Goal: Book appointment/travel/reservation

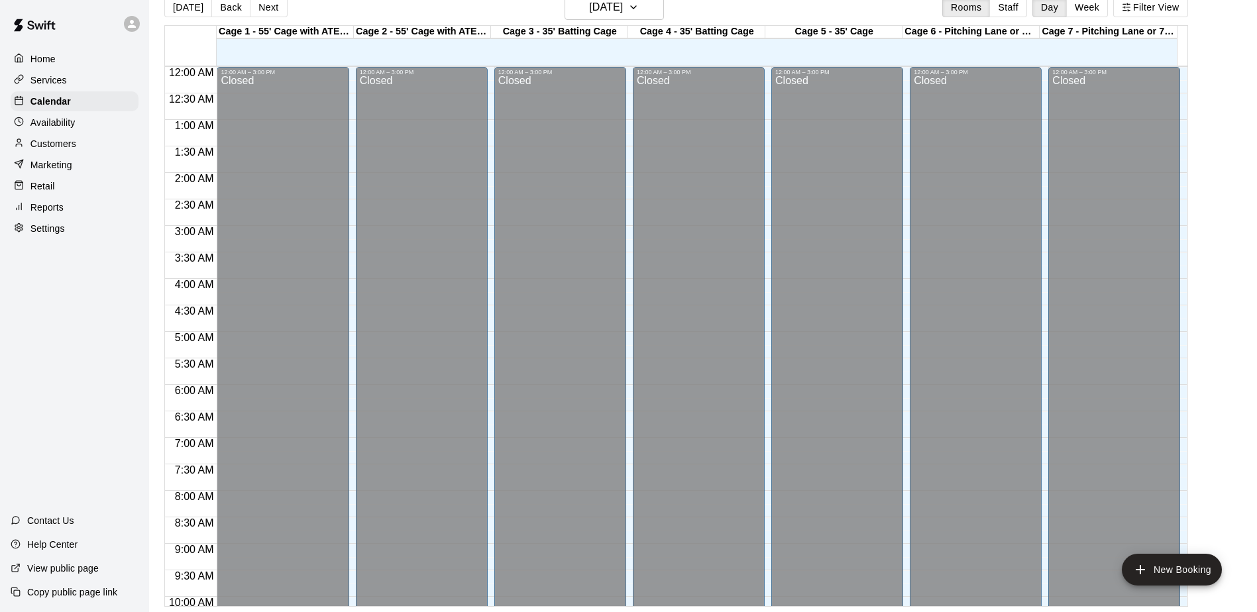
scroll to position [734, 0]
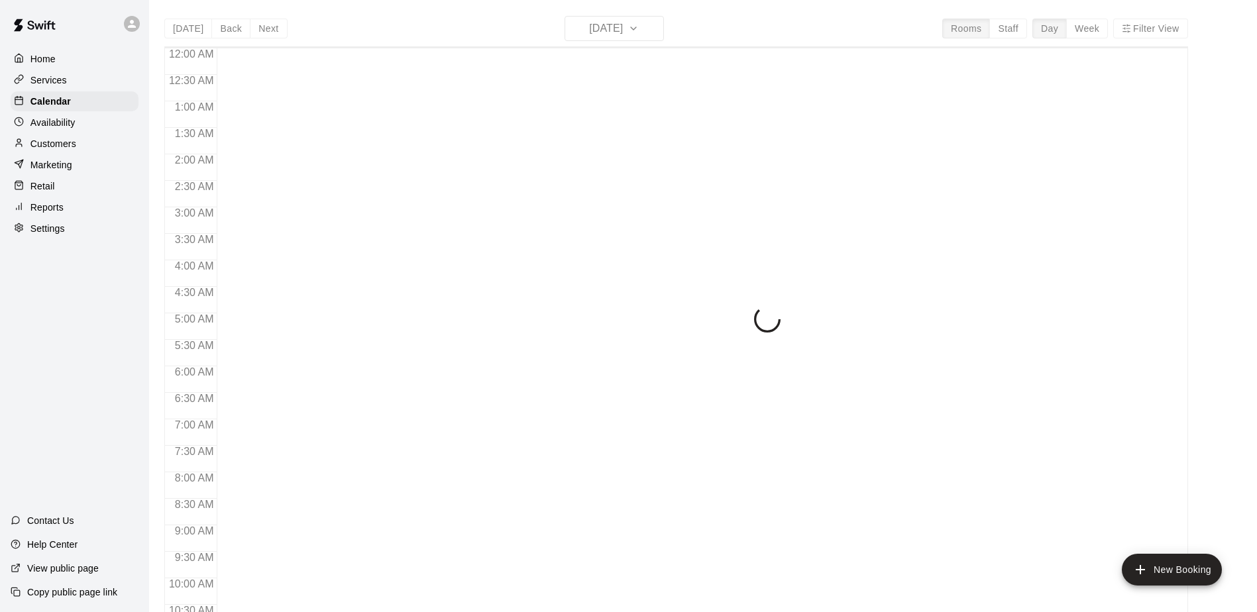
scroll to position [693, 0]
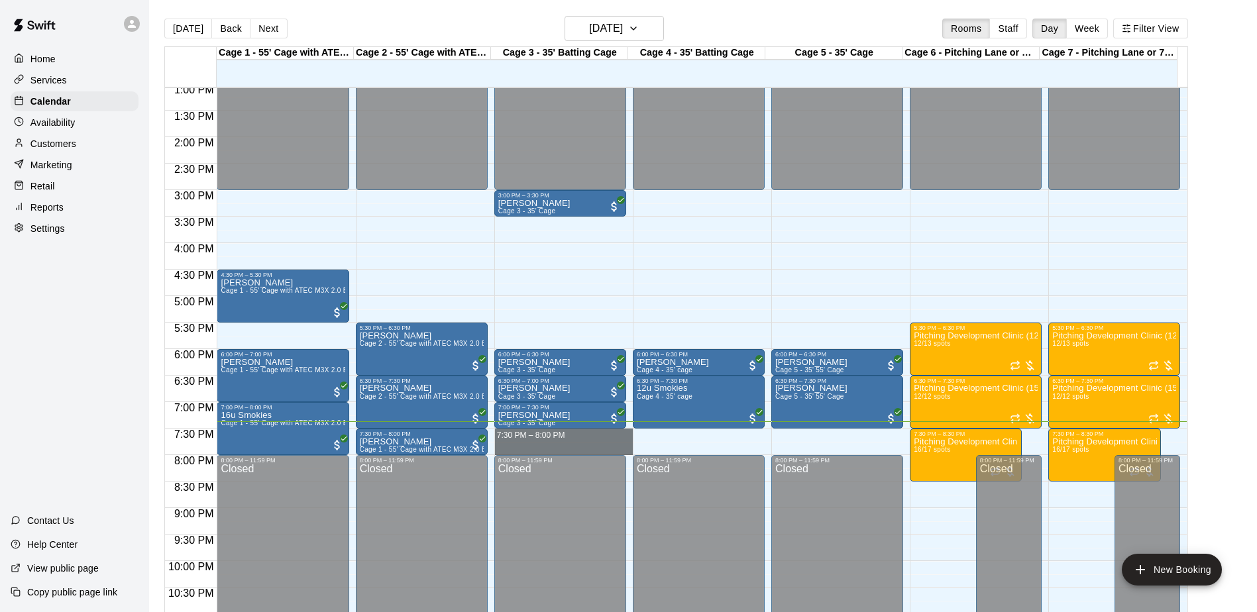
drag, startPoint x: 557, startPoint y: 434, endPoint x: 561, endPoint y: 450, distance: 16.2
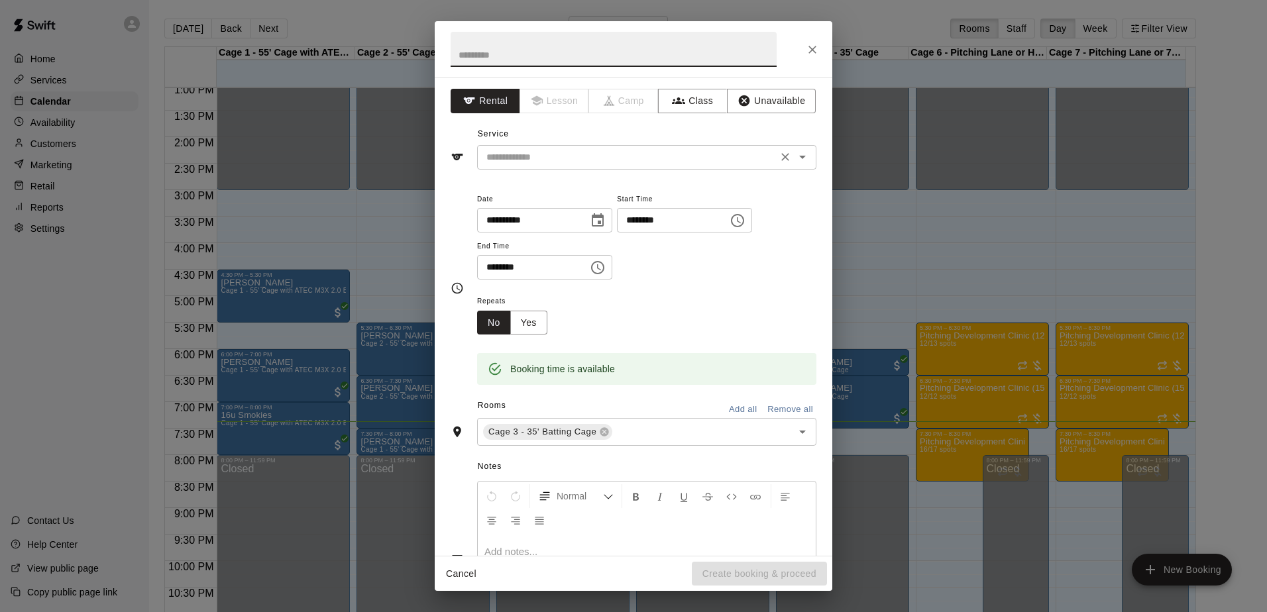
click at [530, 162] on input "text" at bounding box center [627, 157] width 292 height 17
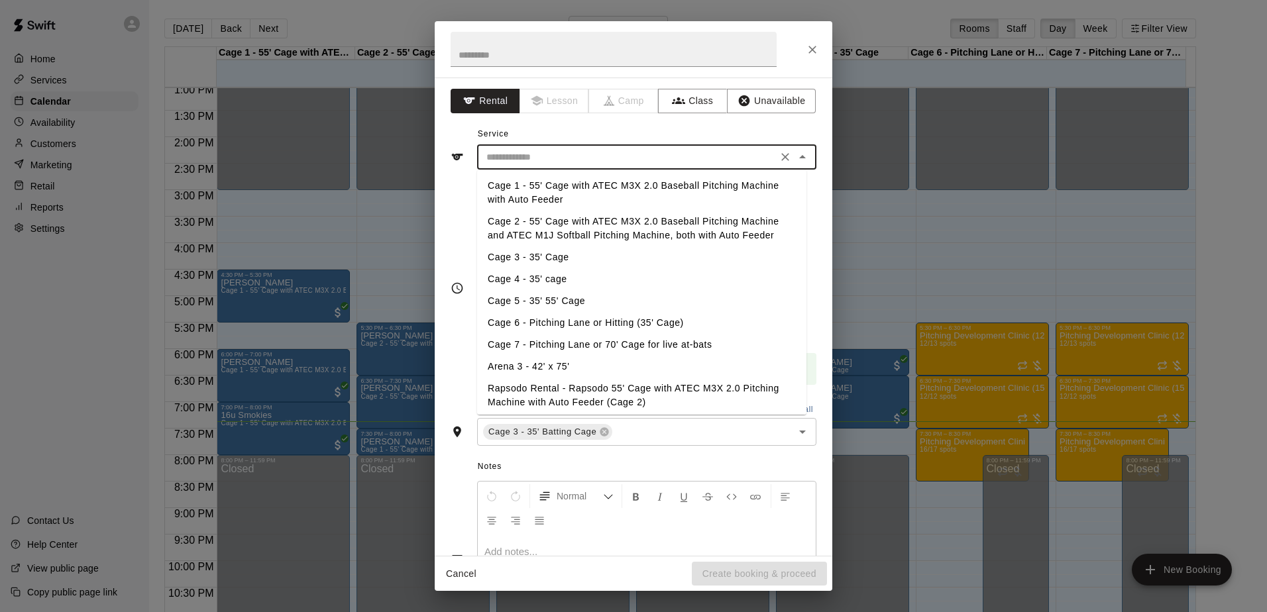
click at [531, 261] on li "Cage 3 - 35' Cage" at bounding box center [641, 257] width 329 height 22
type input "**********"
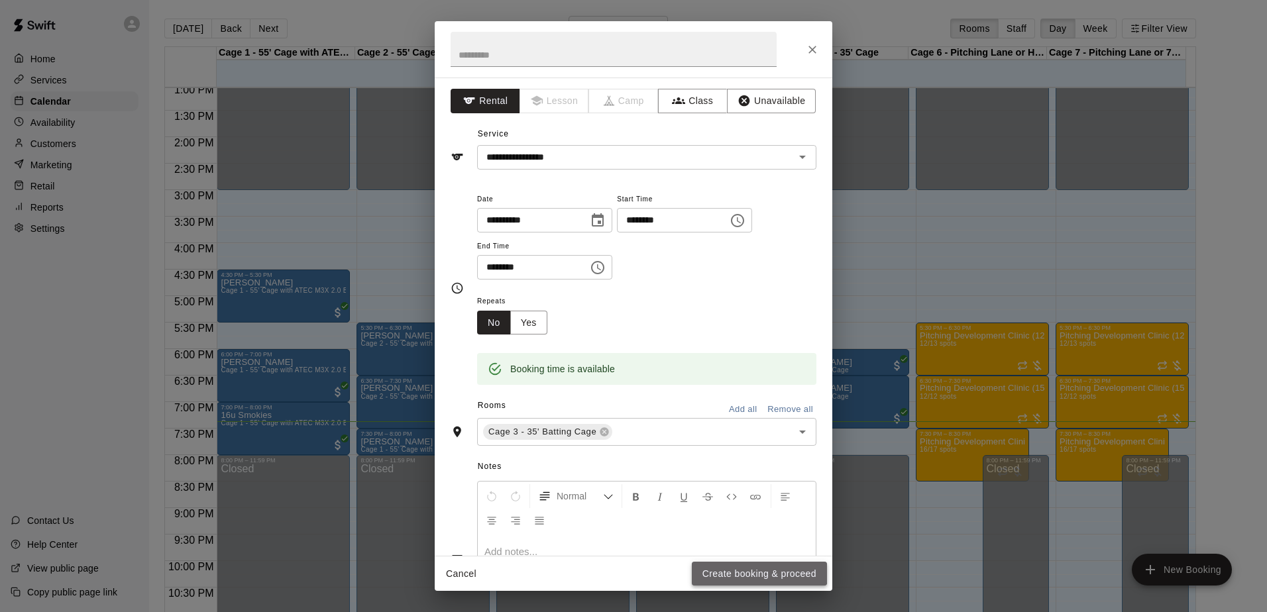
click at [729, 571] on button "Create booking & proceed" at bounding box center [759, 574] width 135 height 25
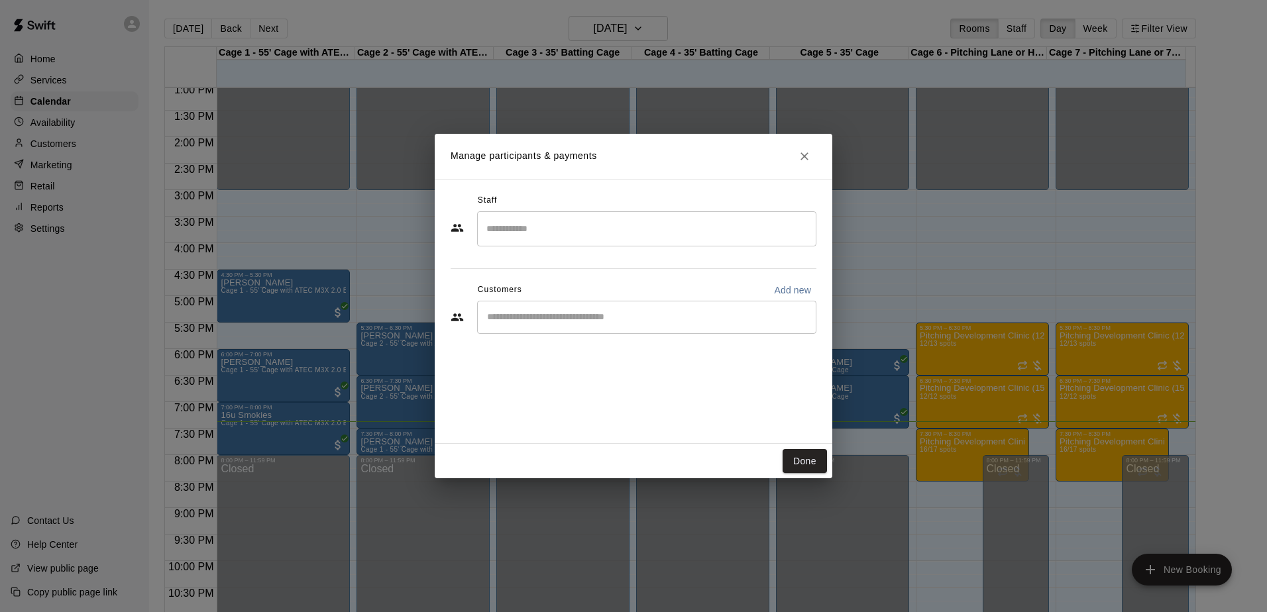
click at [521, 313] on input "Start typing to search customers..." at bounding box center [646, 317] width 327 height 13
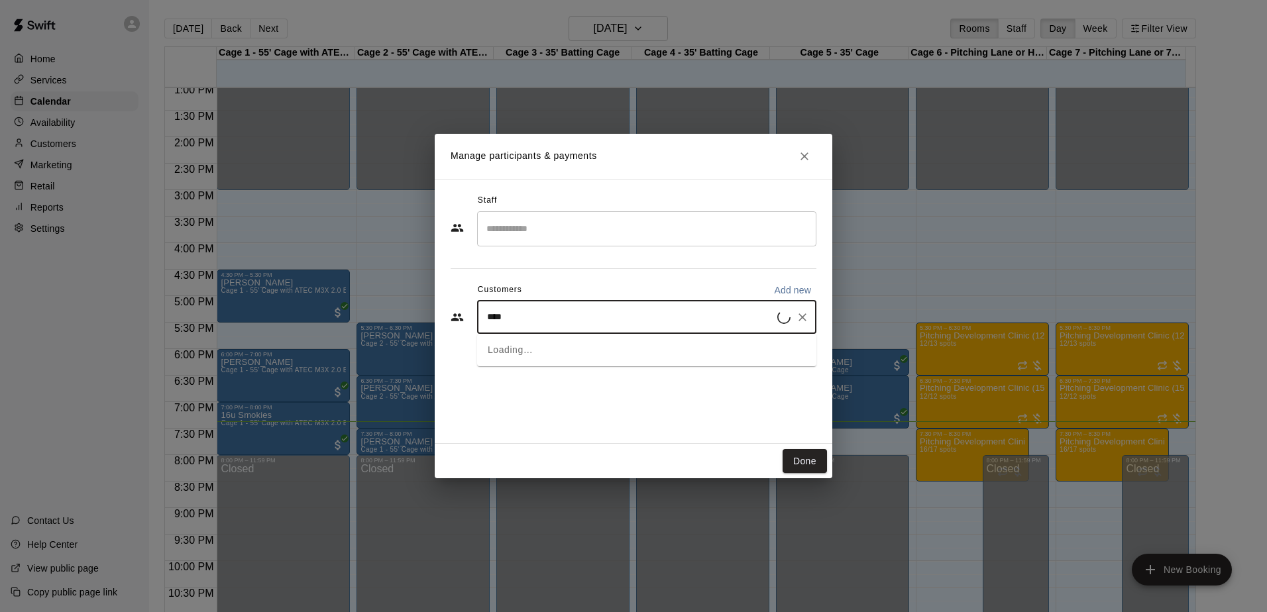
type input "*****"
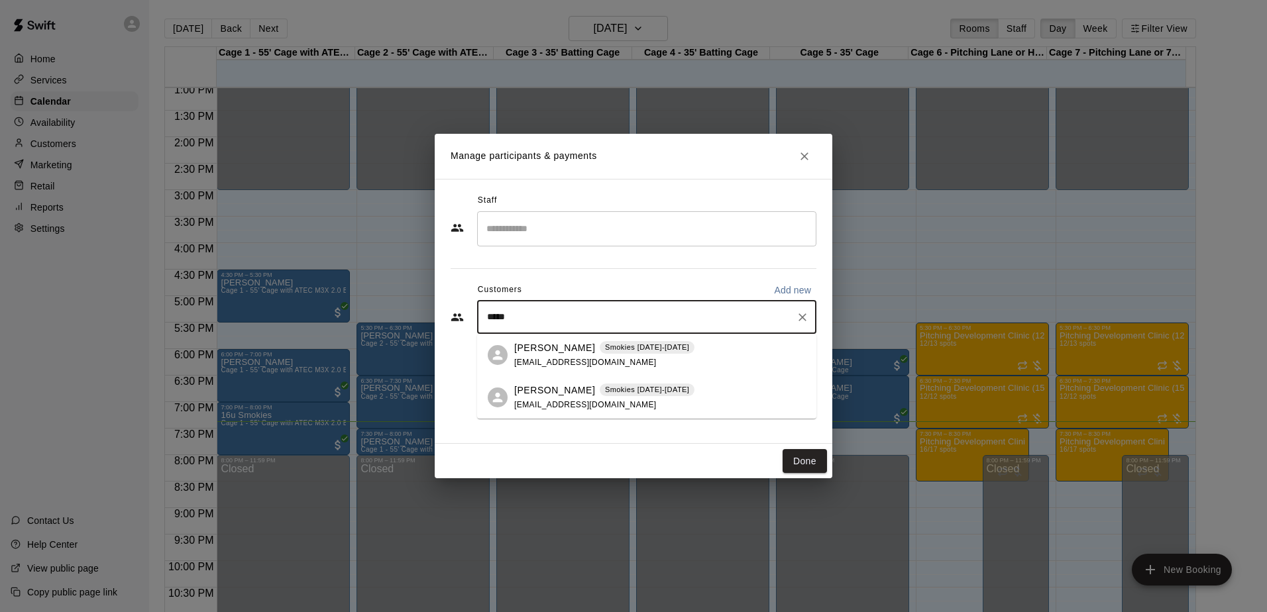
click at [543, 355] on div "Mark Adams Smokies 2025-2026 ma_ha50@hotmail.com" at bounding box center [604, 355] width 180 height 28
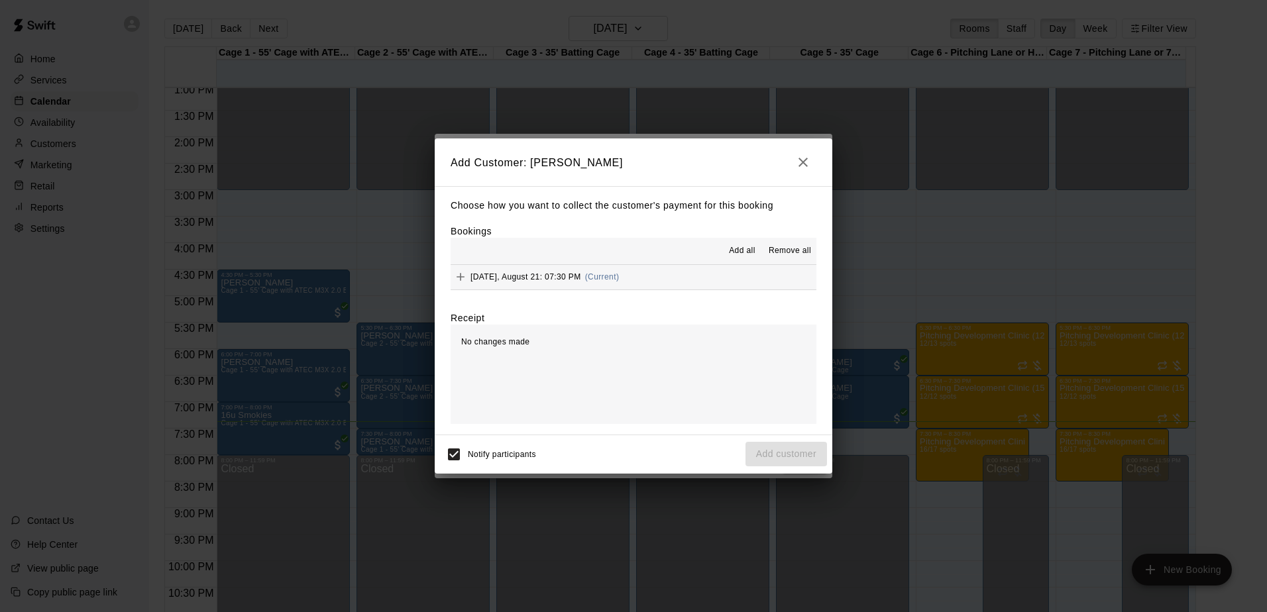
click at [663, 277] on button "Thursday, August 21: 07:30 PM (Current)" at bounding box center [634, 277] width 366 height 25
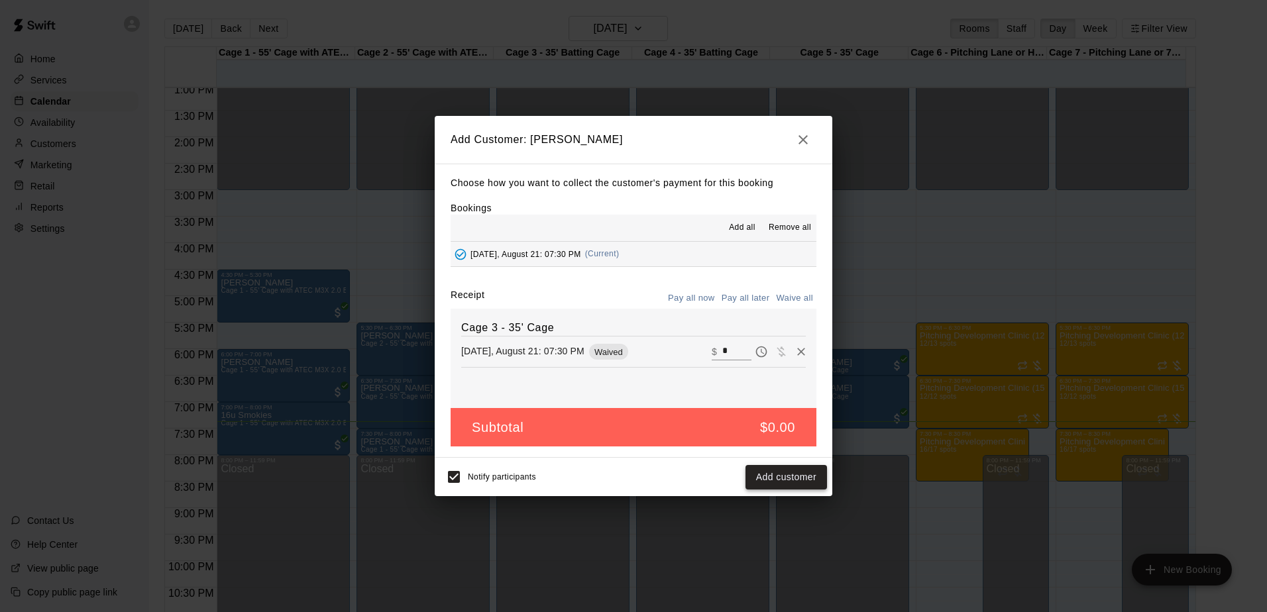
click at [787, 470] on button "Add customer" at bounding box center [786, 477] width 82 height 25
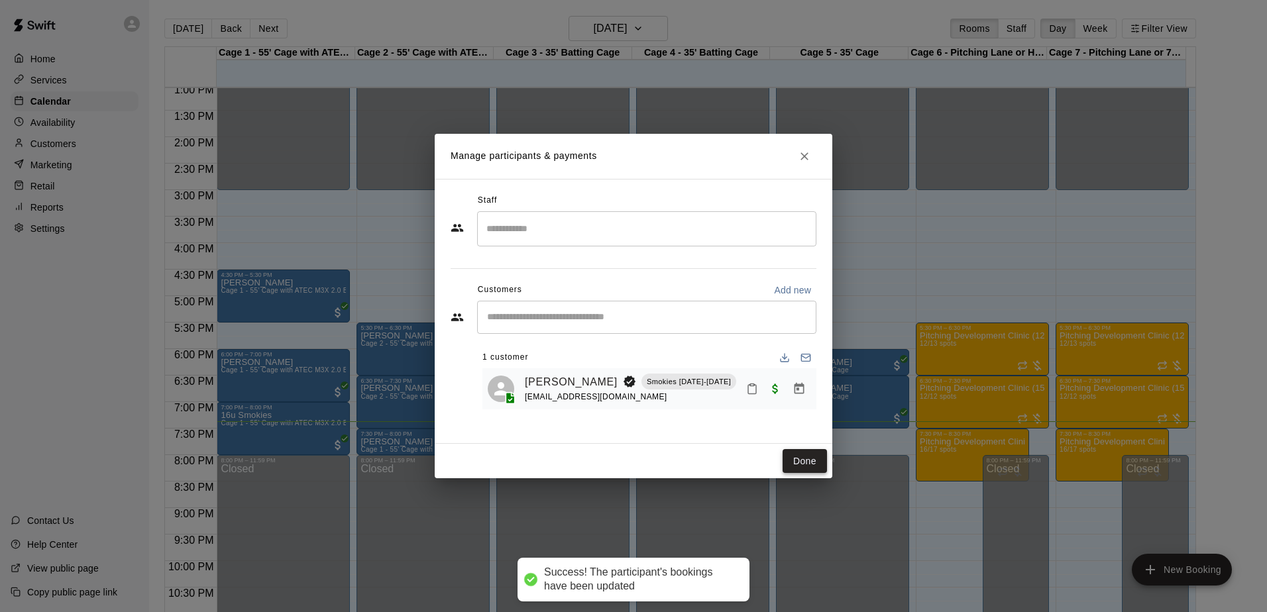
click at [792, 461] on button "Done" at bounding box center [805, 461] width 44 height 25
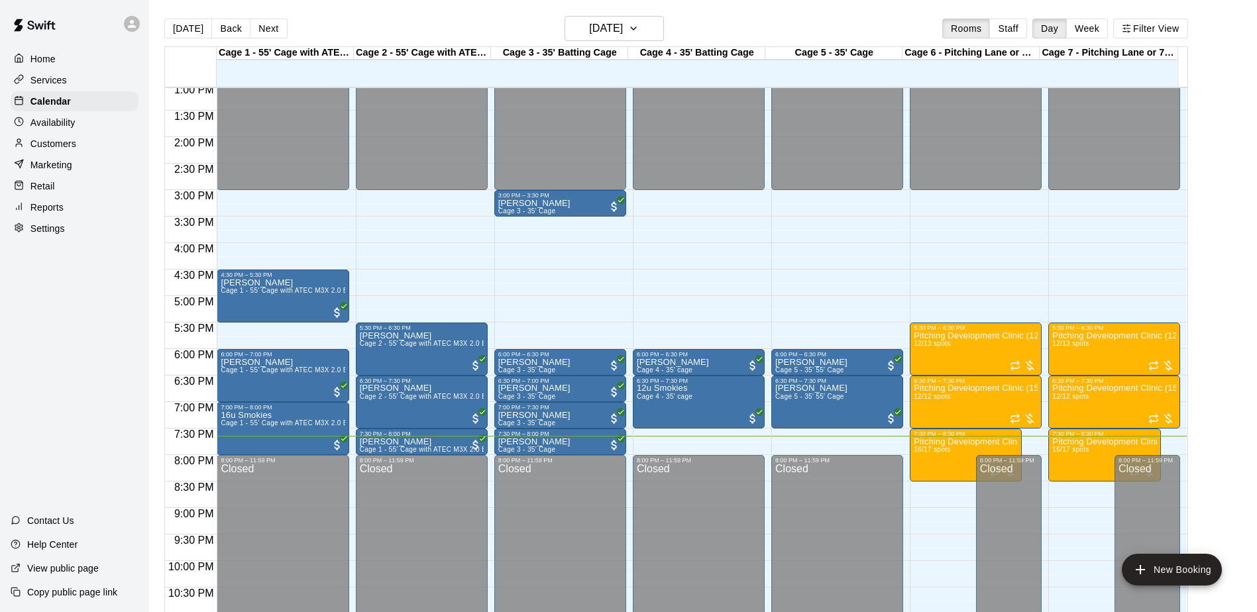
click at [55, 87] on p "Services" at bounding box center [48, 80] width 36 height 13
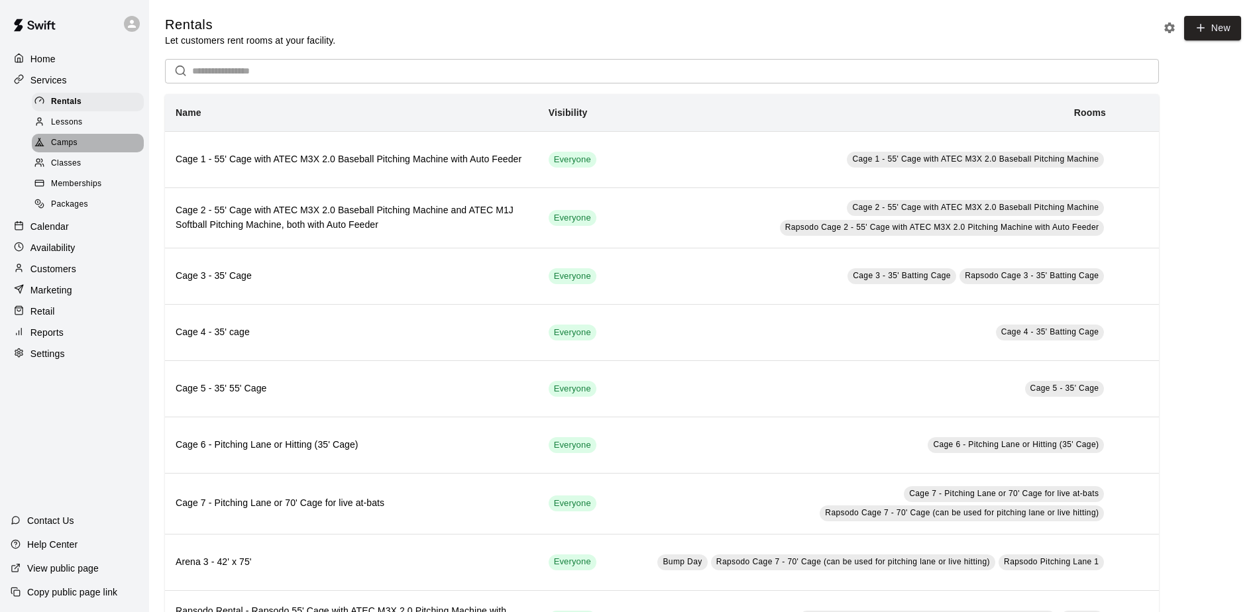
click at [70, 144] on span "Camps" at bounding box center [64, 143] width 27 height 13
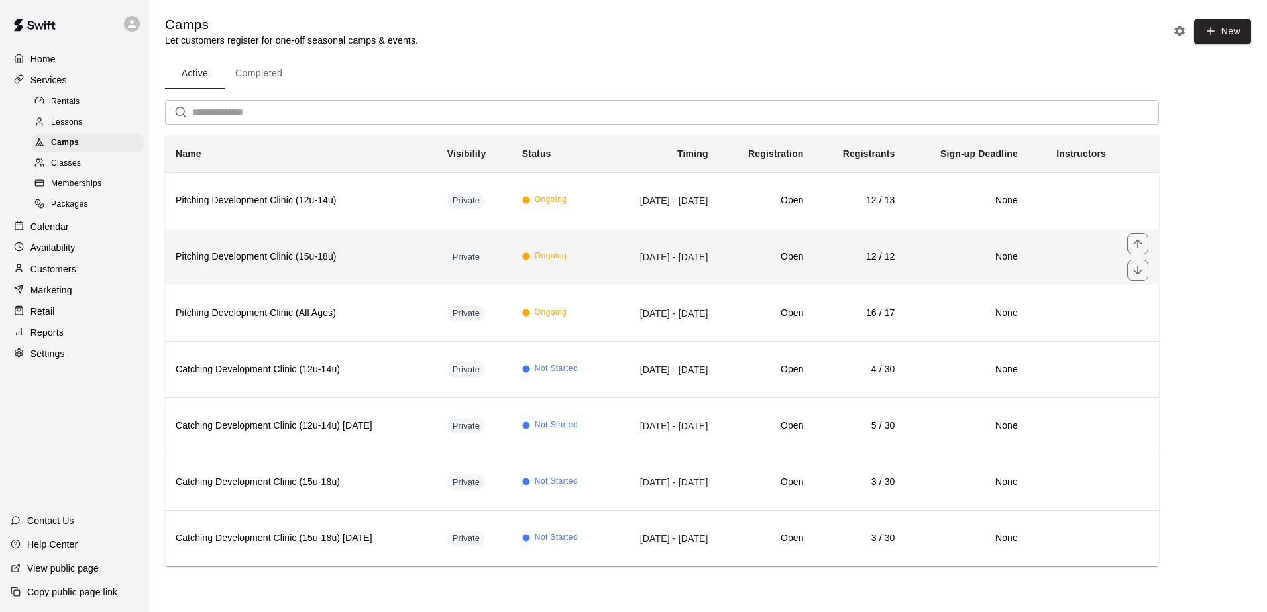
click at [390, 260] on h6 "Pitching Development Clinic (15u-18u)" at bounding box center [301, 257] width 250 height 15
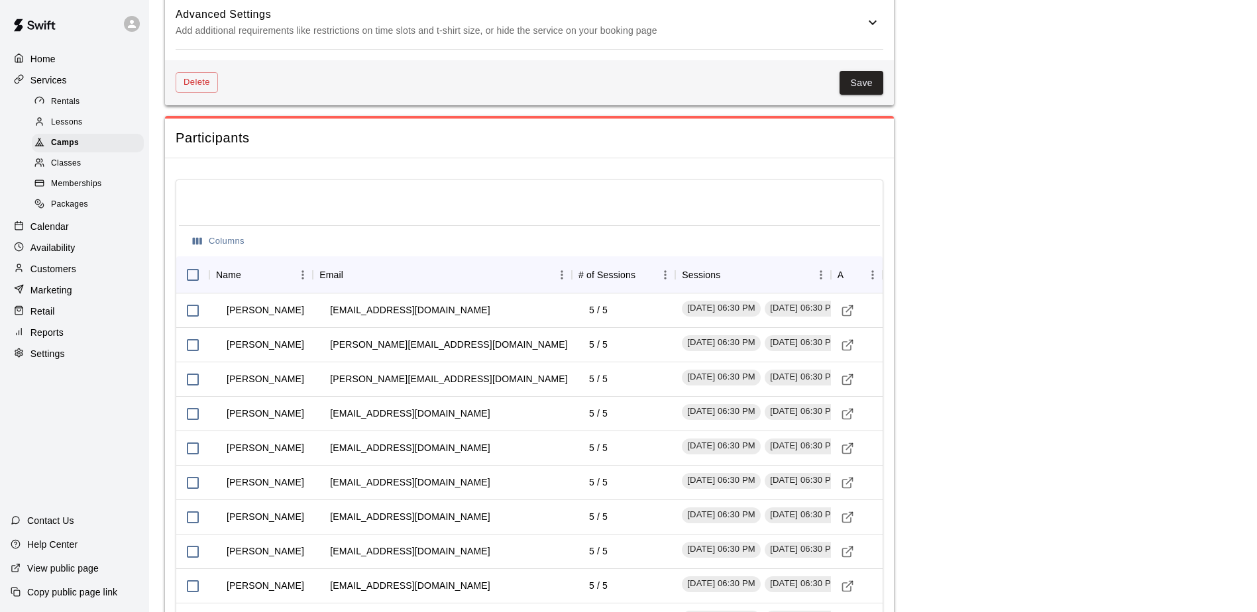
scroll to position [1346, 0]
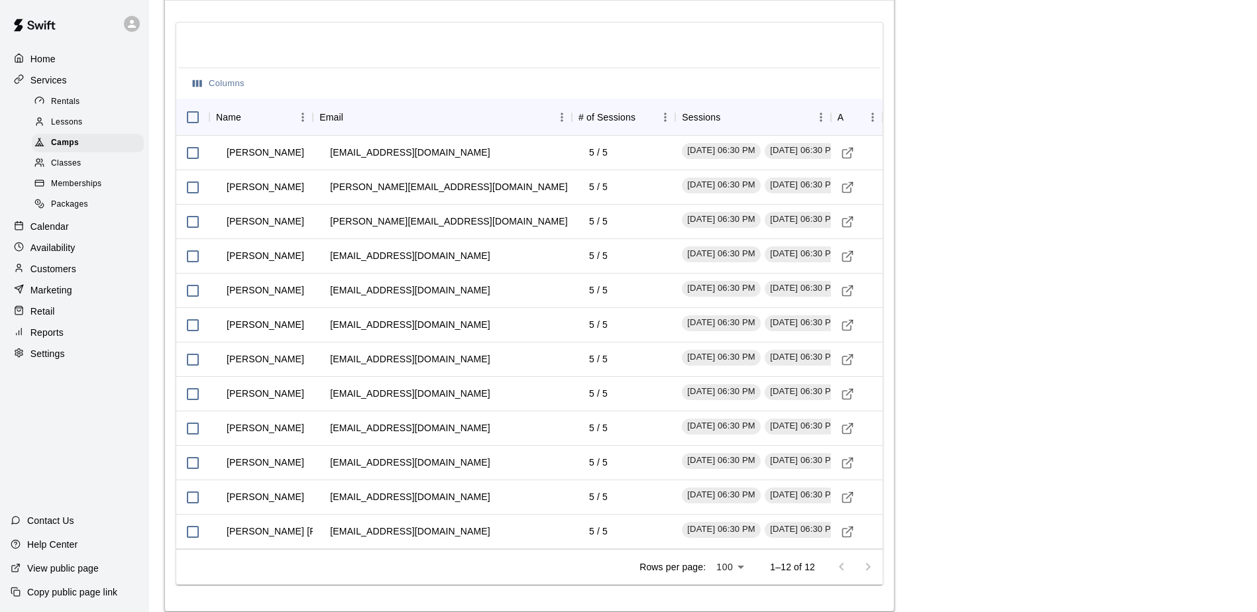
click at [866, 568] on div at bounding box center [854, 567] width 53 height 27
drag, startPoint x: 866, startPoint y: 568, endPoint x: 852, endPoint y: 500, distance: 69.7
click at [852, 500] on icon "Visit customer profile" at bounding box center [847, 497] width 13 height 13
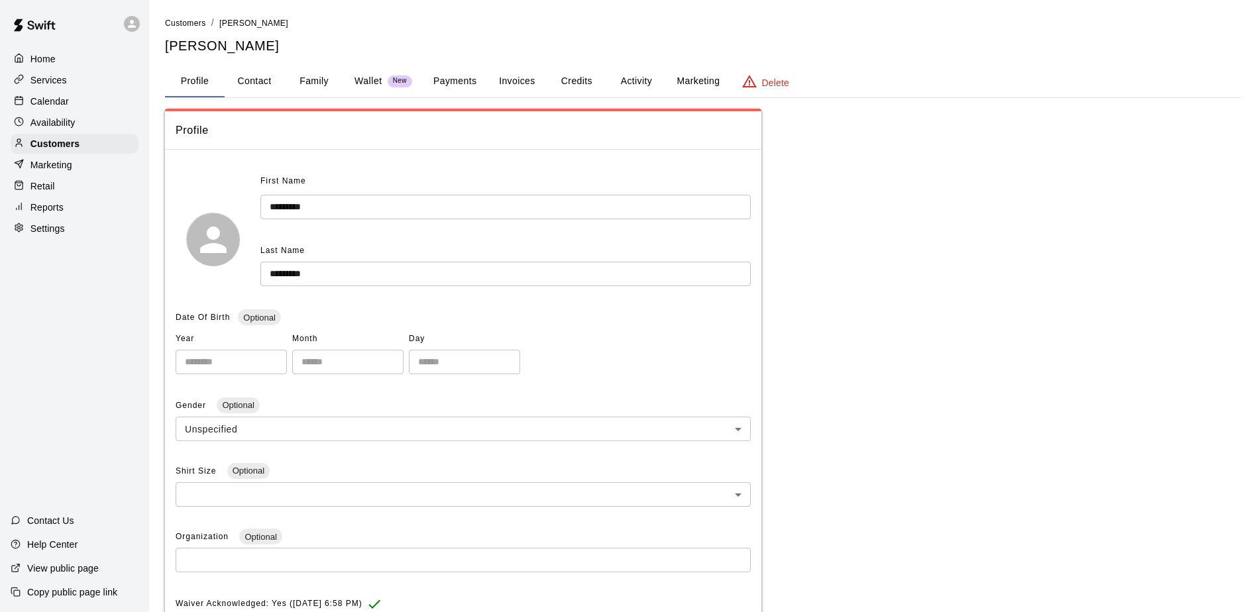
click at [643, 80] on button "Activity" at bounding box center [636, 82] width 60 height 32
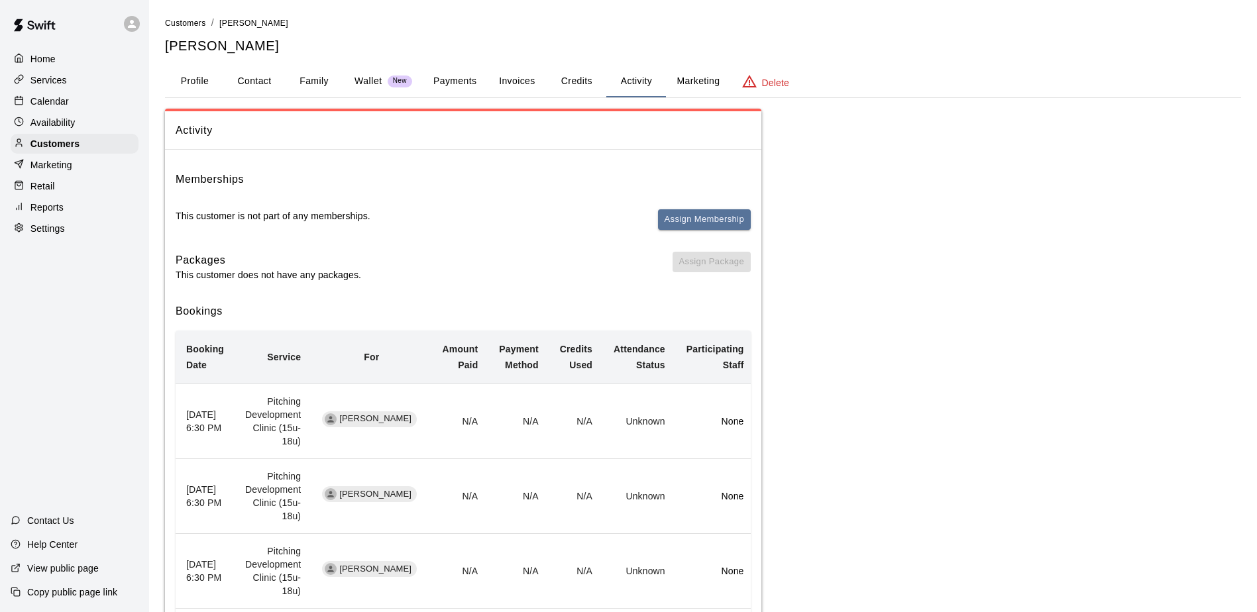
click at [315, 81] on button "Family" at bounding box center [314, 82] width 60 height 32
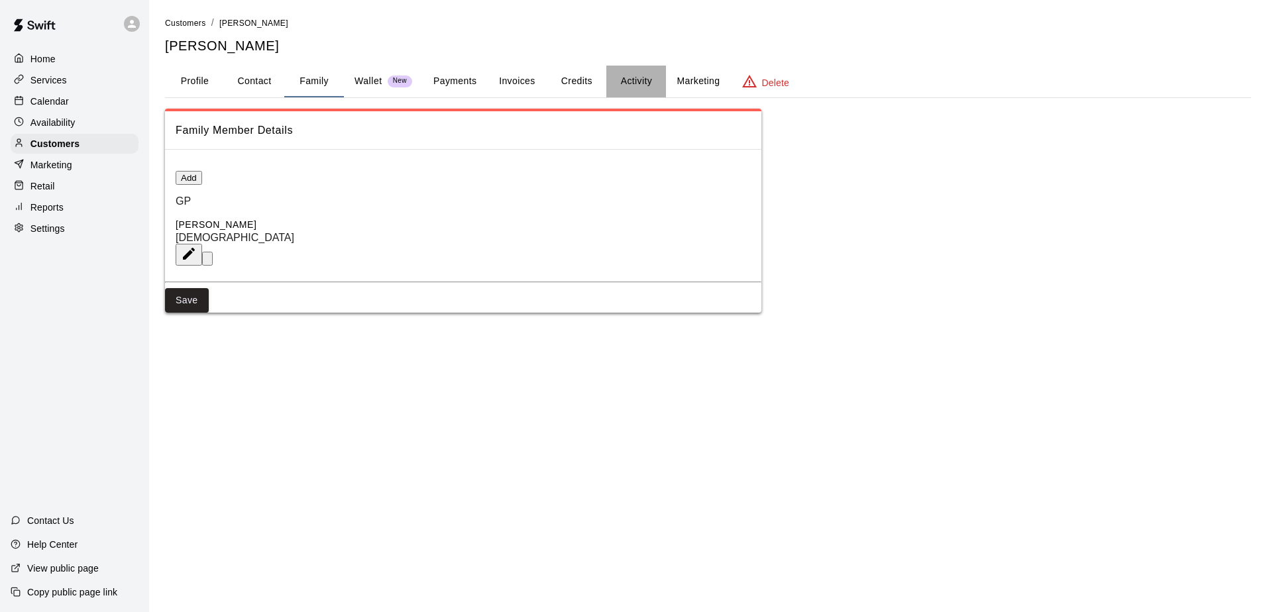
click at [630, 82] on button "Activity" at bounding box center [636, 82] width 60 height 32
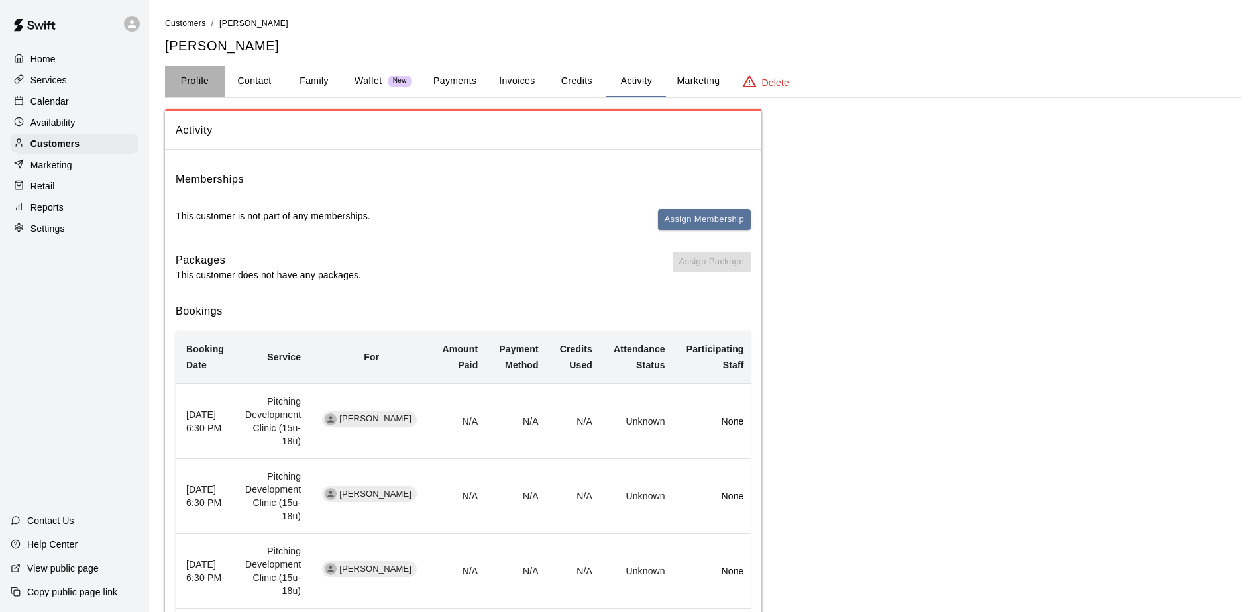
click at [196, 86] on button "Profile" at bounding box center [195, 82] width 60 height 32
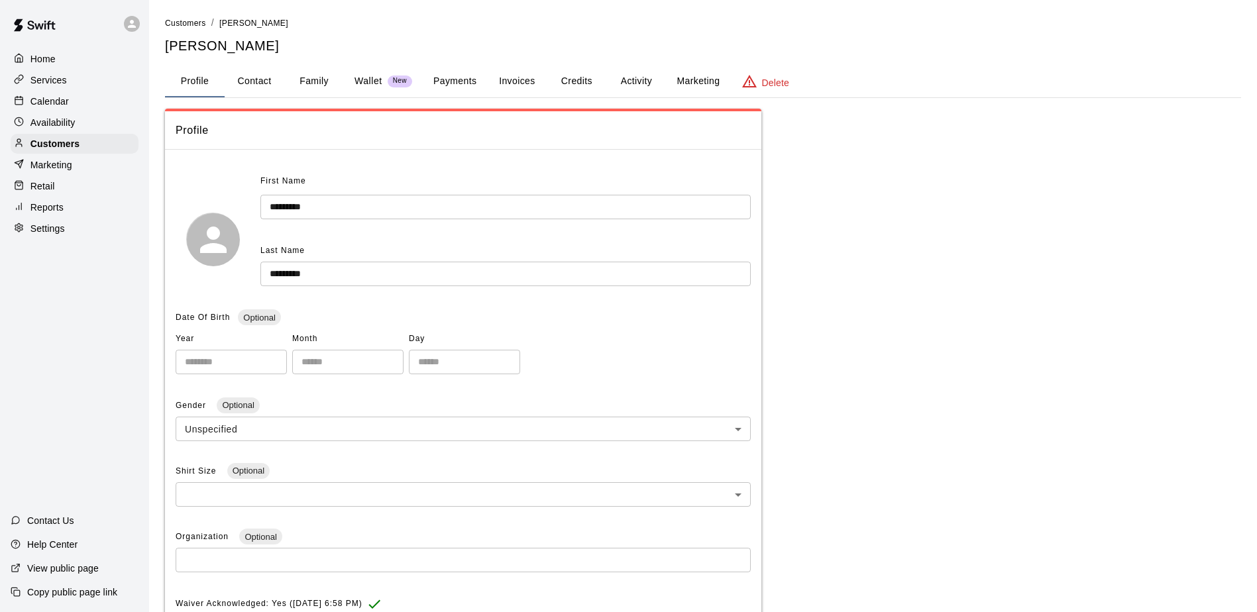
click at [308, 72] on button "Family" at bounding box center [314, 82] width 60 height 32
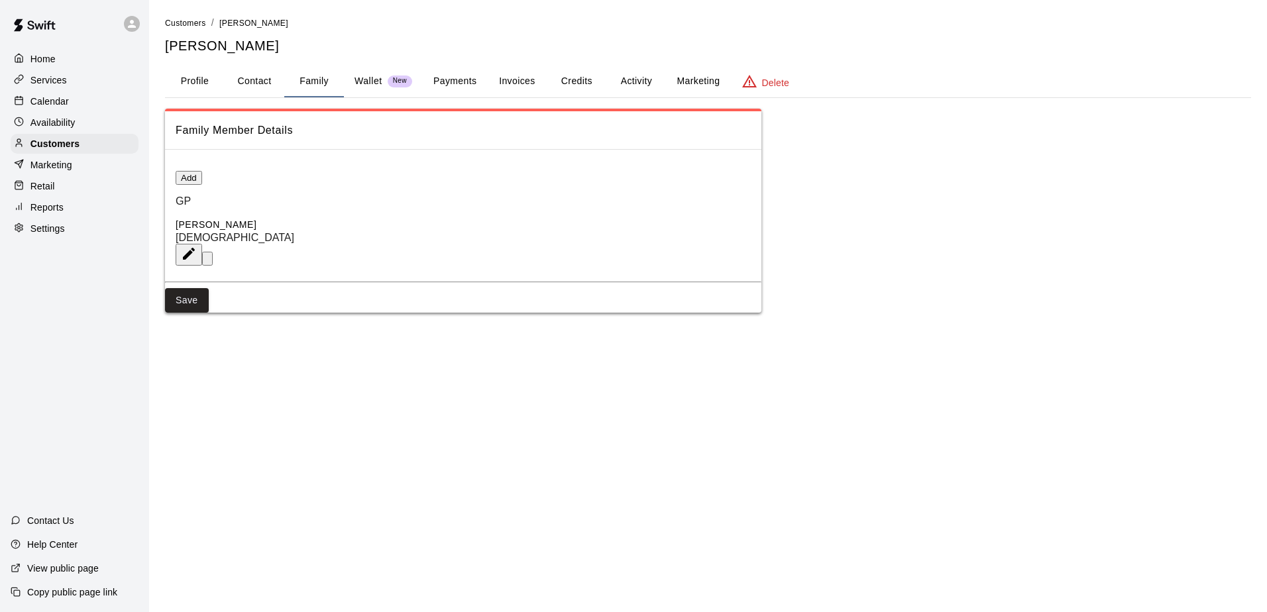
click at [202, 185] on button "Add" at bounding box center [189, 178] width 27 height 14
click at [493, 408] on input "text" at bounding box center [633, 420] width 1267 height 25
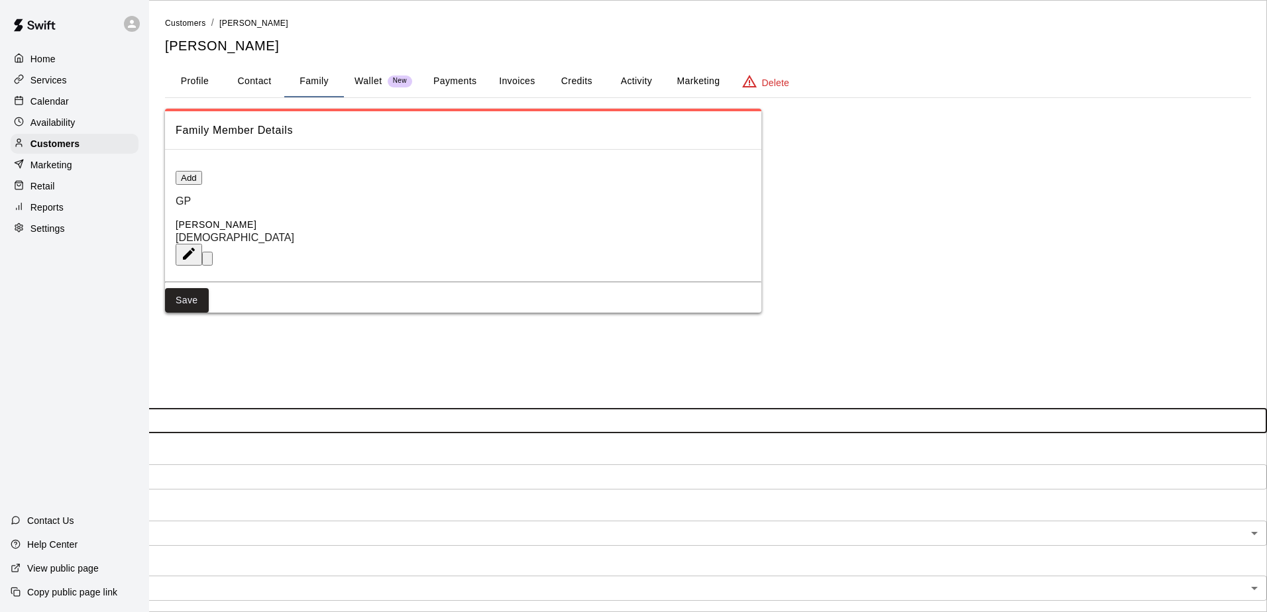
type input "***"
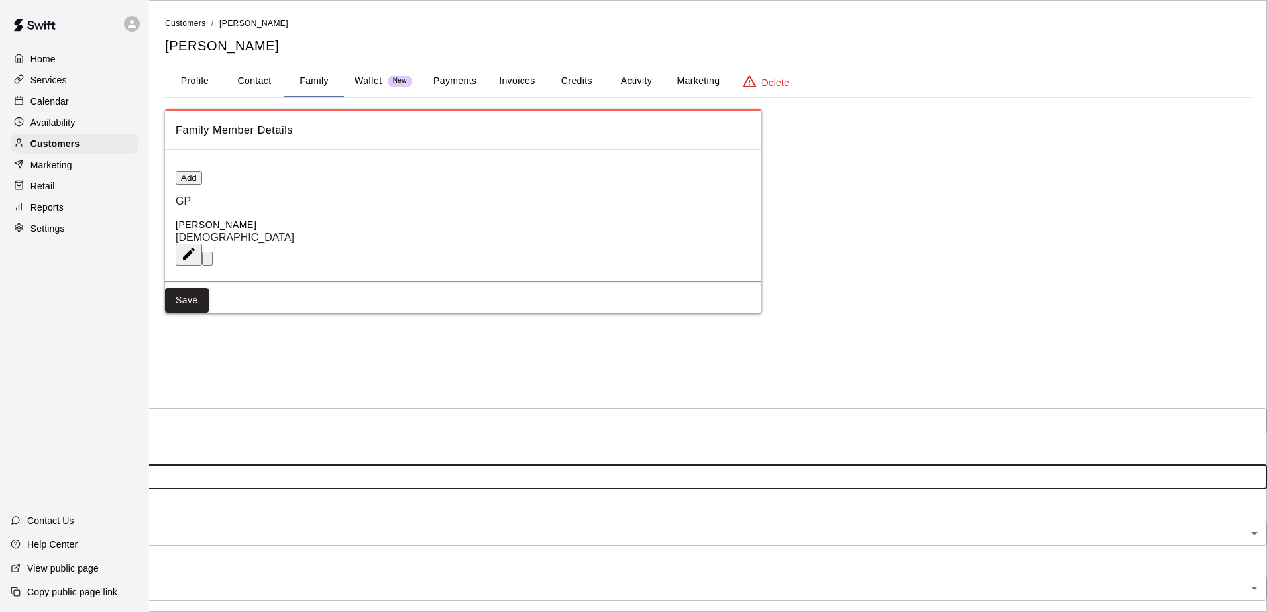
type input "********"
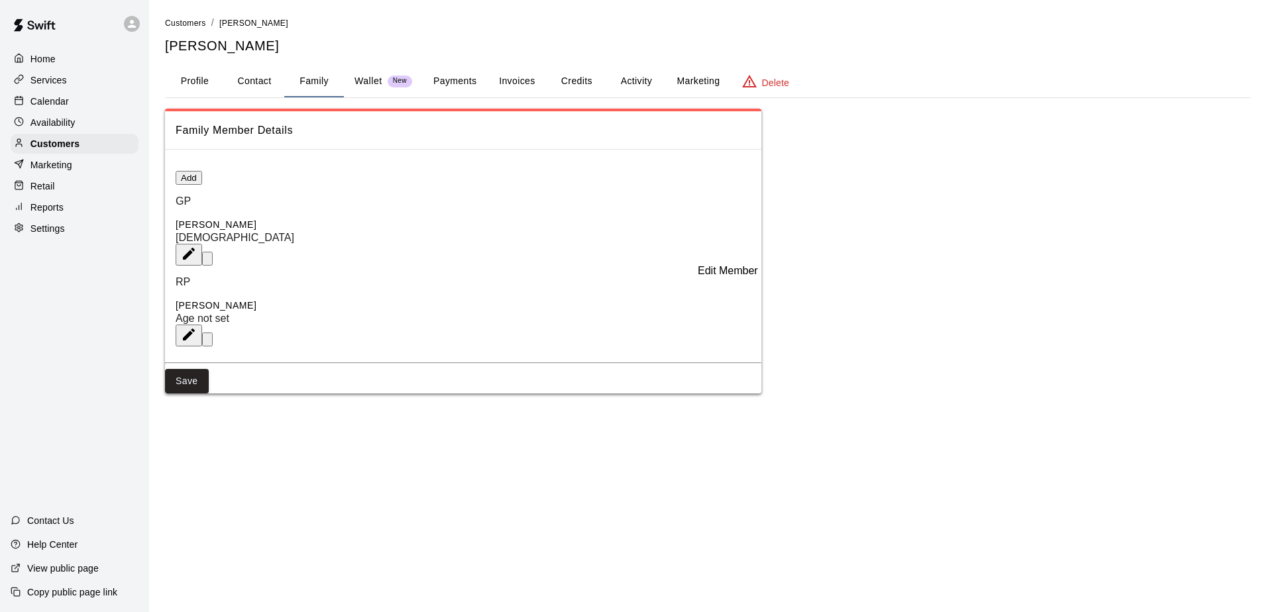
click at [197, 327] on icon "Edit Member" at bounding box center [189, 335] width 16 height 16
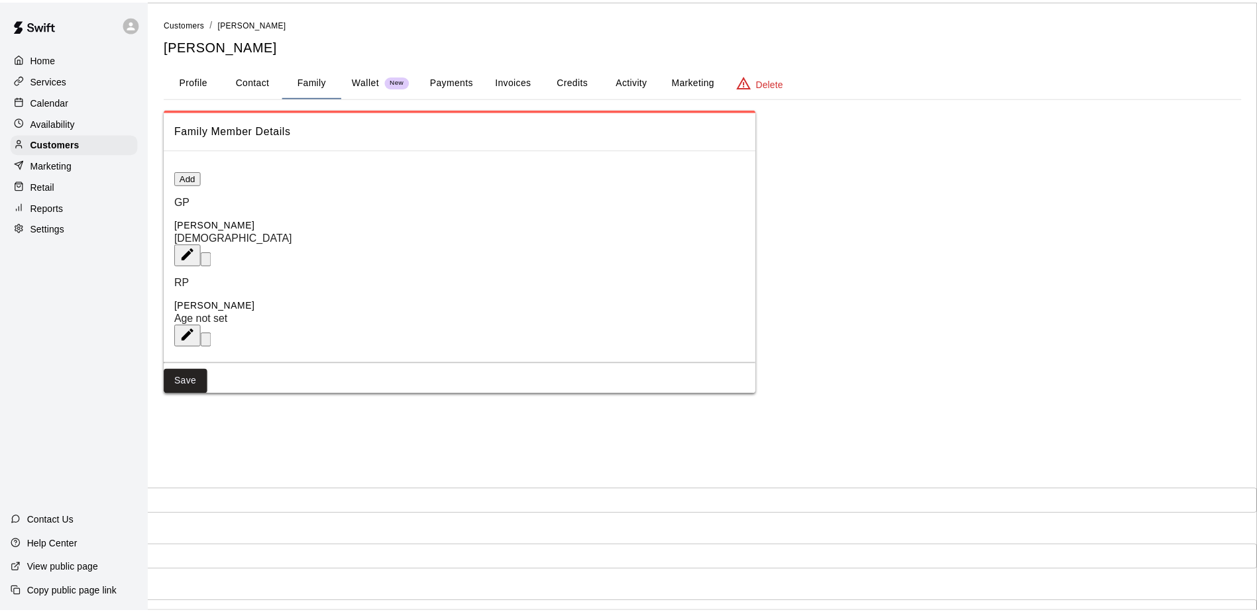
scroll to position [59, 0]
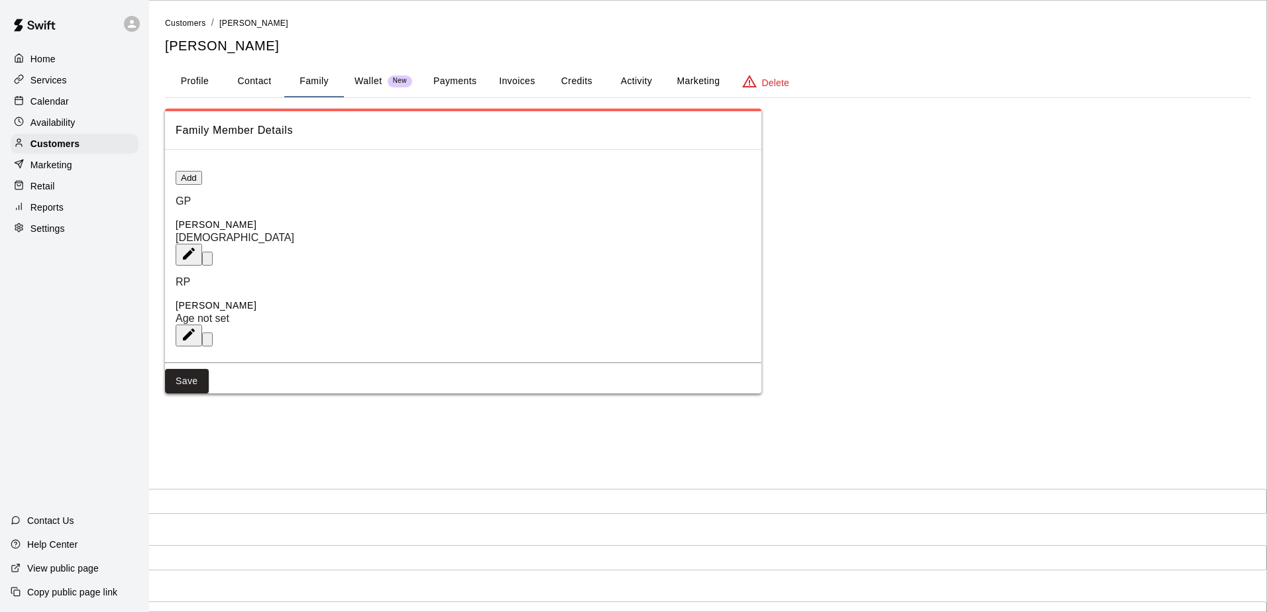
click at [248, 85] on button "Contact" at bounding box center [255, 82] width 60 height 32
select select "**"
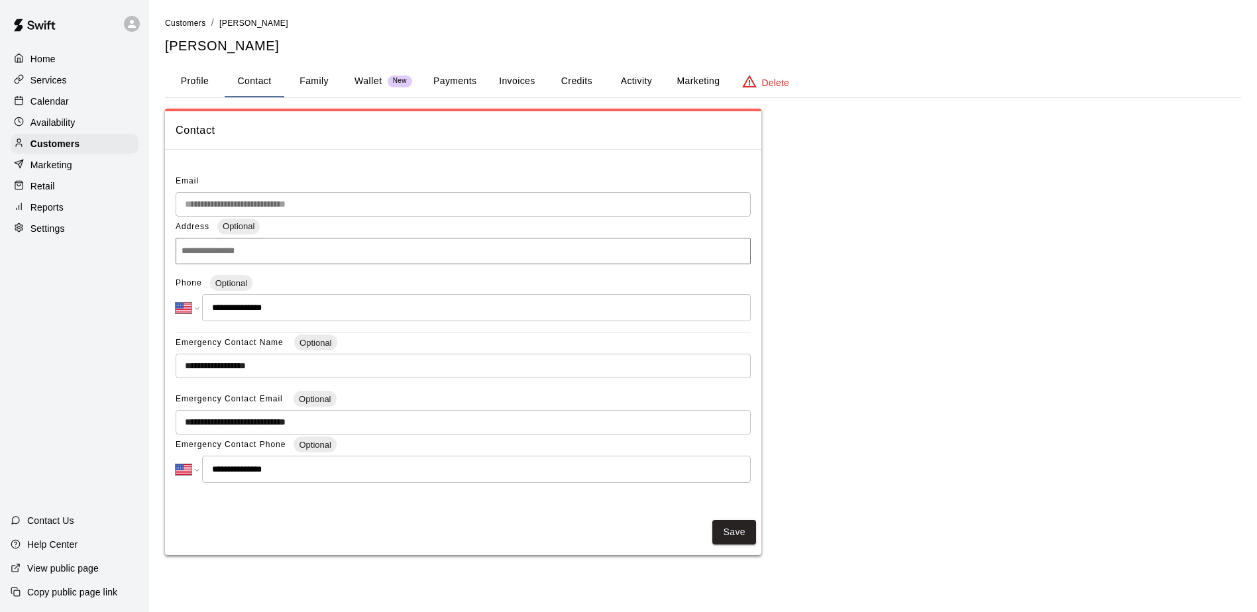
scroll to position [146, 0]
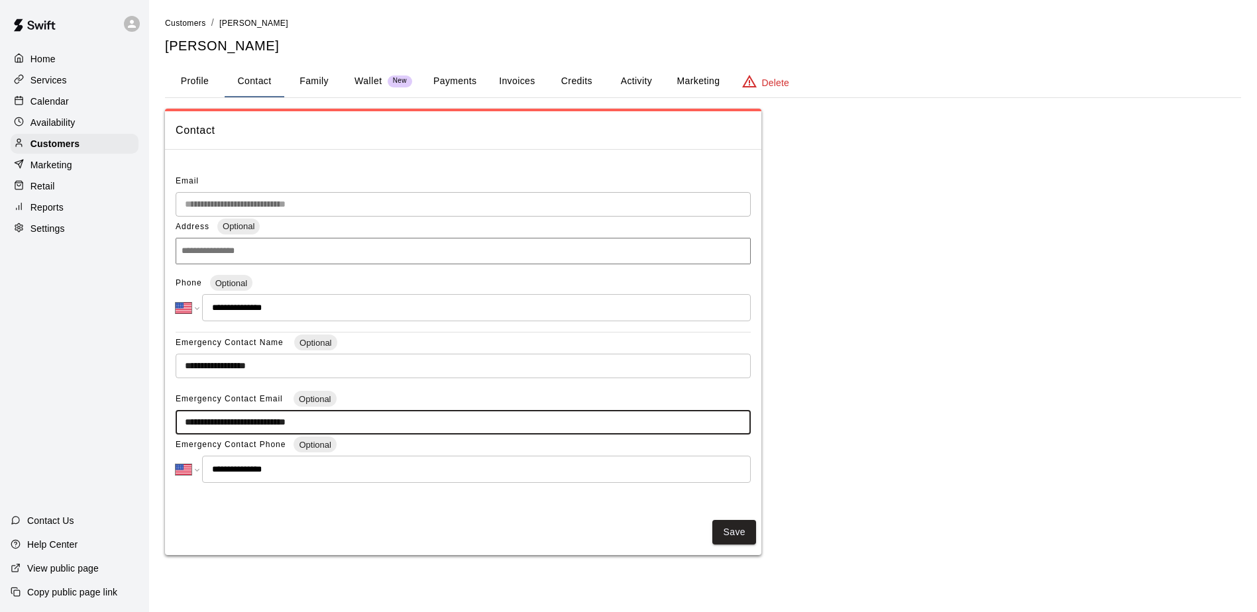
drag, startPoint x: 335, startPoint y: 393, endPoint x: 327, endPoint y: 394, distance: 7.4
click at [327, 410] on input "**********" at bounding box center [463, 422] width 575 height 25
drag, startPoint x: 269, startPoint y: 396, endPoint x: 163, endPoint y: 400, distance: 106.1
click at [173, 400] on div "**********" at bounding box center [463, 332] width 596 height 344
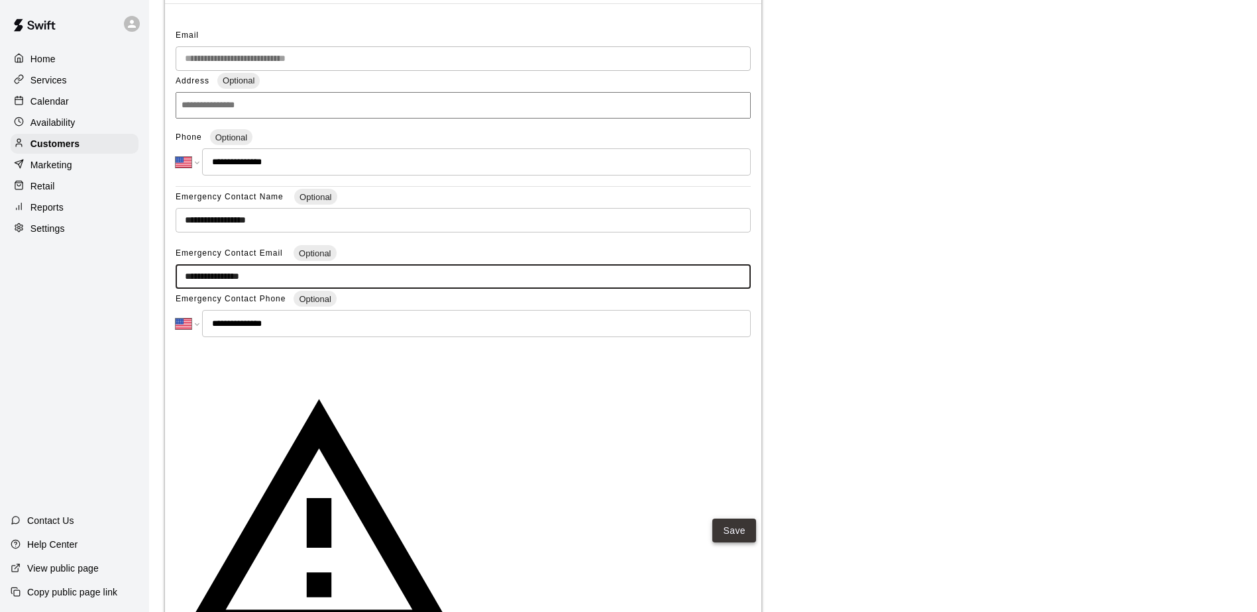
type input "**********"
click at [739, 543] on button "Save" at bounding box center [734, 531] width 44 height 25
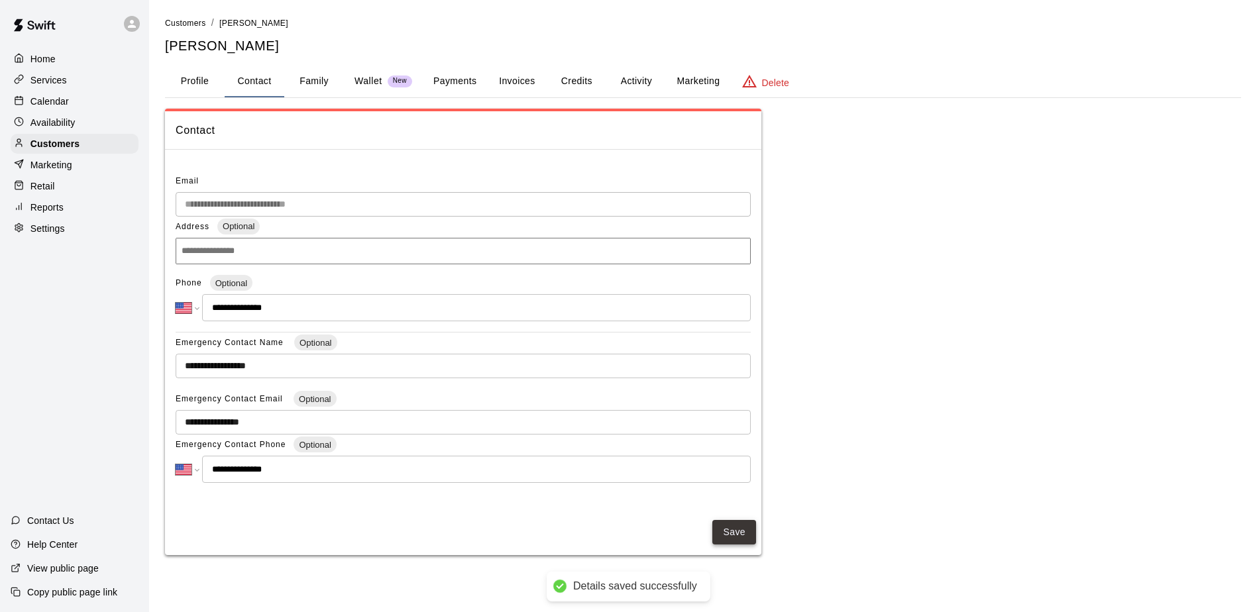
click at [721, 545] on button "Save" at bounding box center [734, 532] width 44 height 25
click at [625, 83] on button "Activity" at bounding box center [636, 82] width 60 height 32
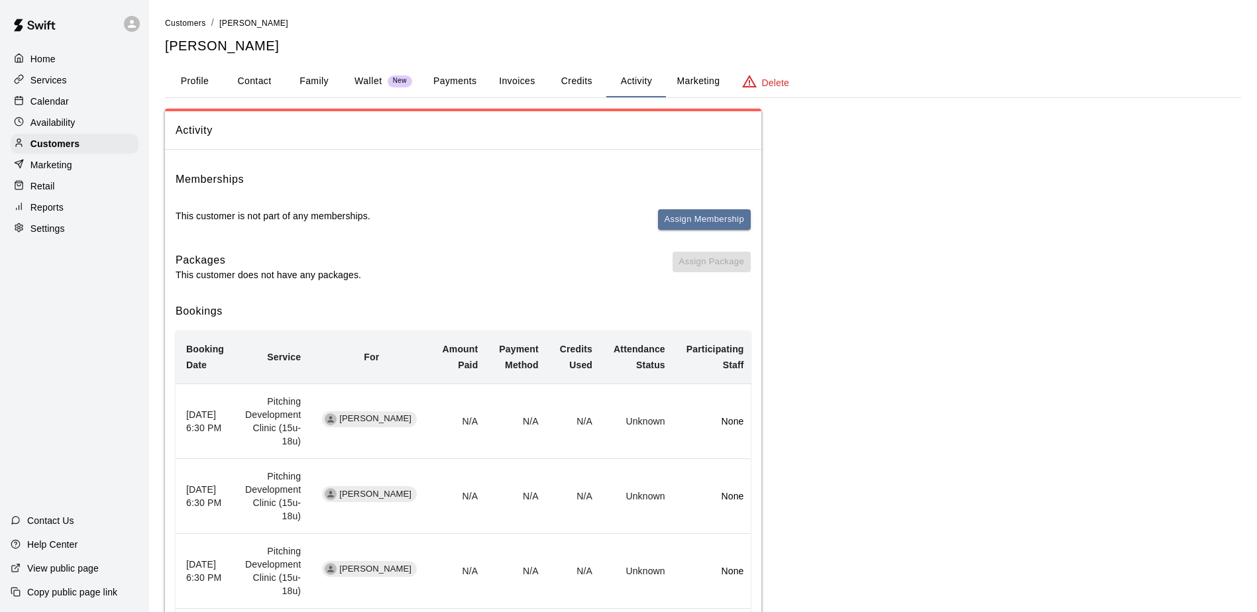
click at [54, 104] on p "Calendar" at bounding box center [49, 101] width 38 height 13
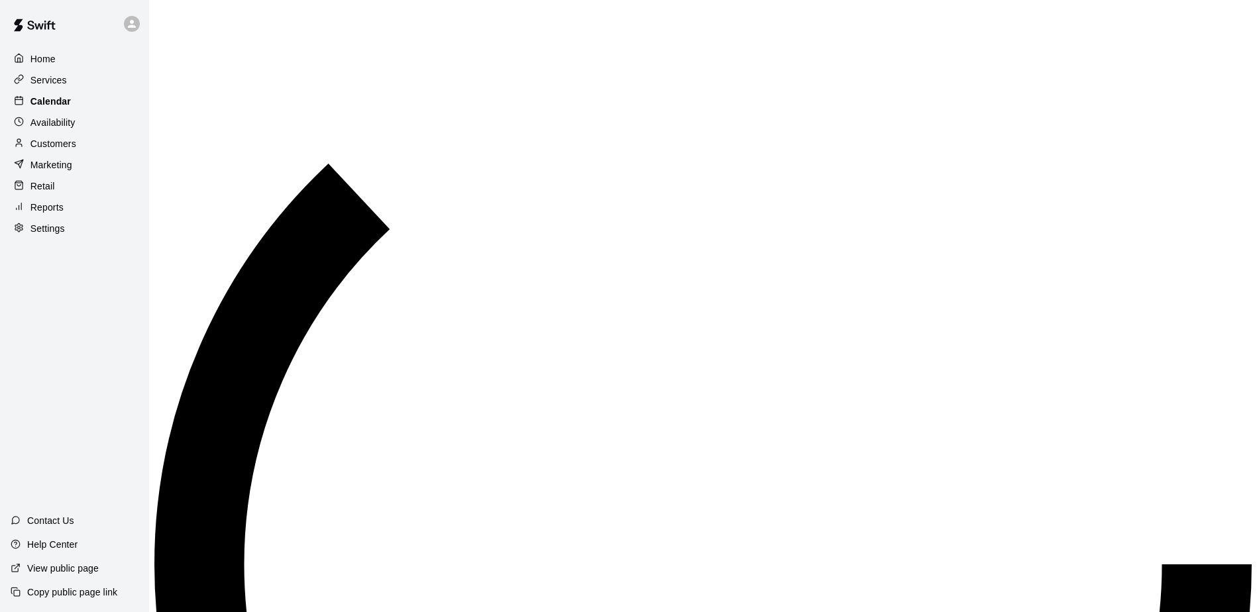
scroll to position [693, 0]
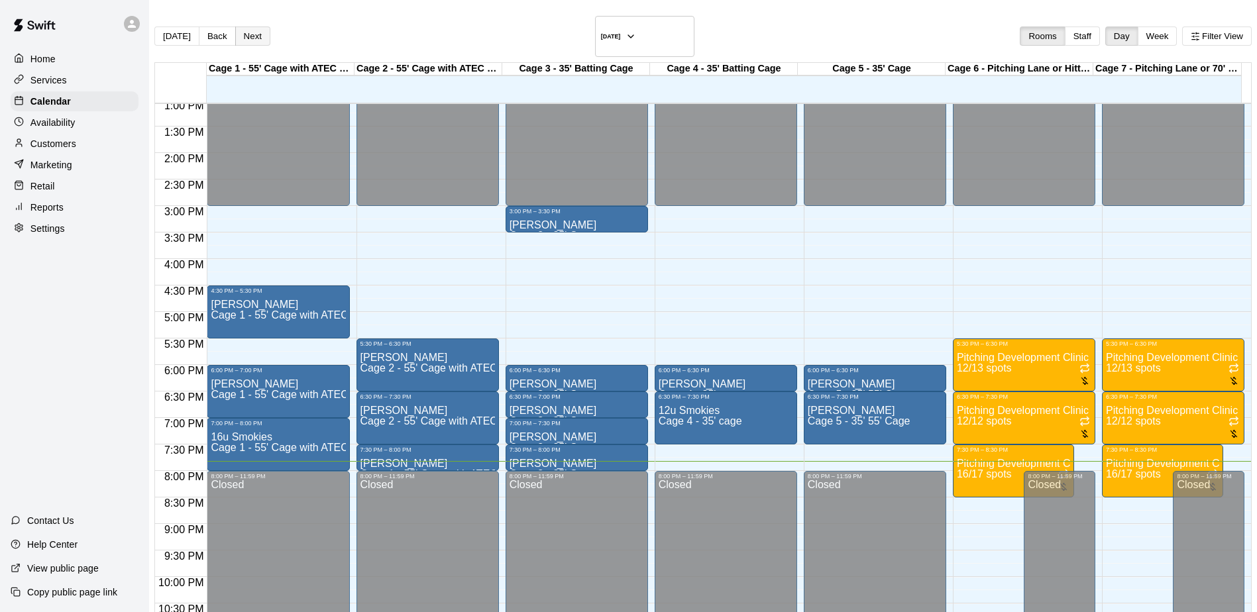
click at [267, 30] on button "Next" at bounding box center [252, 36] width 35 height 19
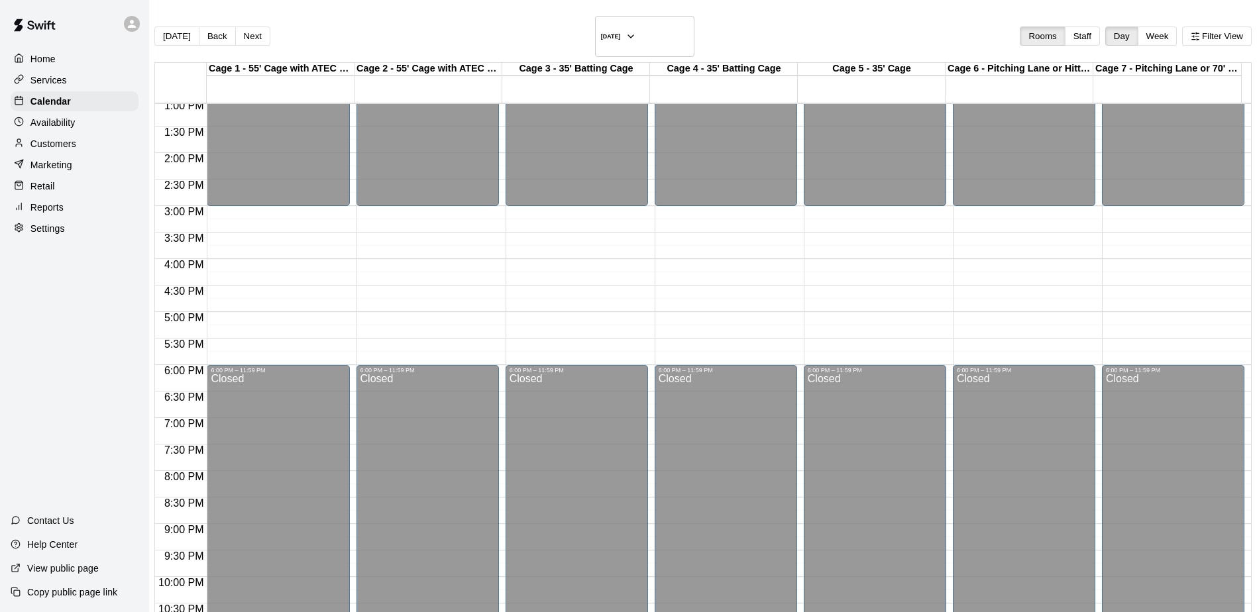
click at [267, 30] on button "Next" at bounding box center [252, 36] width 35 height 19
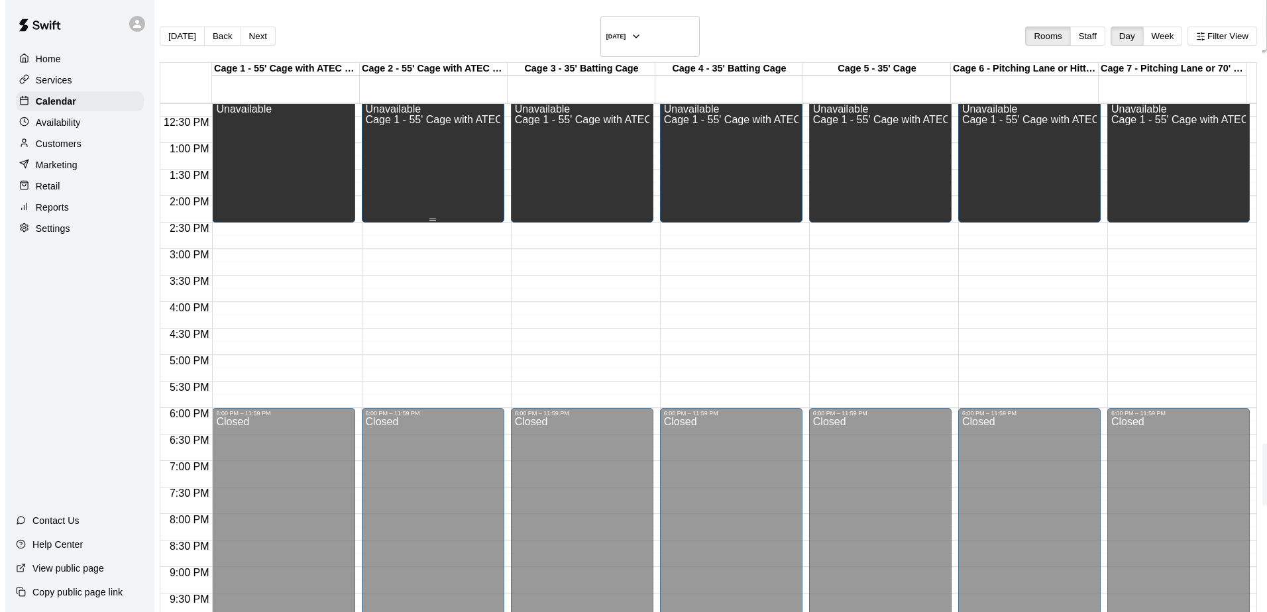
scroll to position [627, 0]
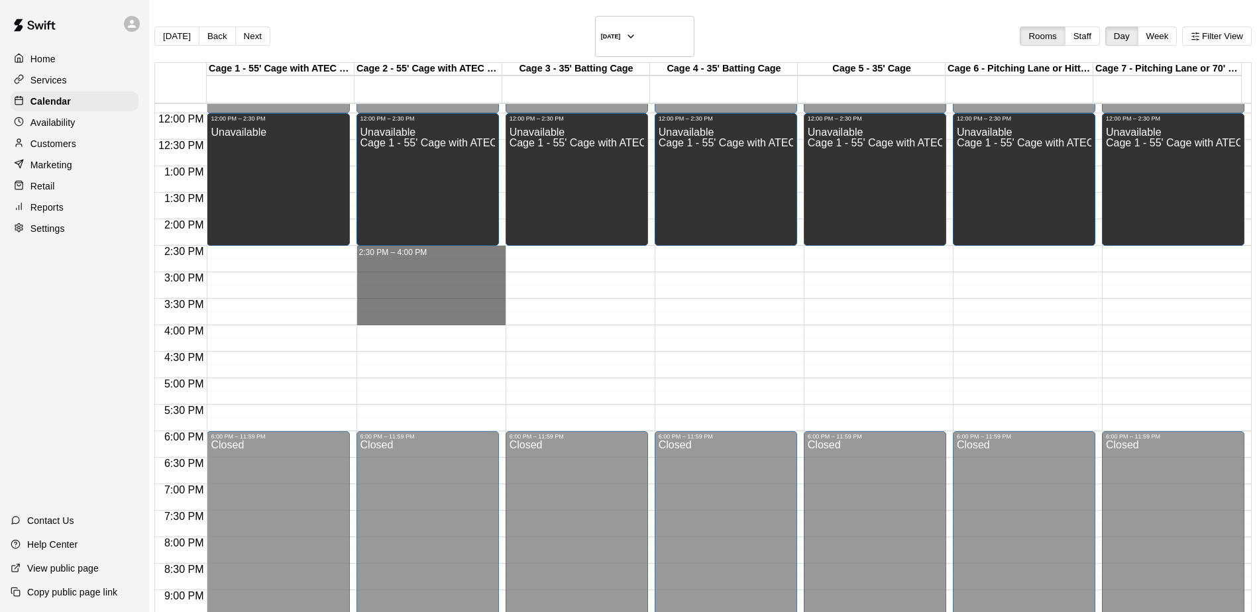
drag, startPoint x: 429, startPoint y: 233, endPoint x: 422, endPoint y: 302, distance: 69.2
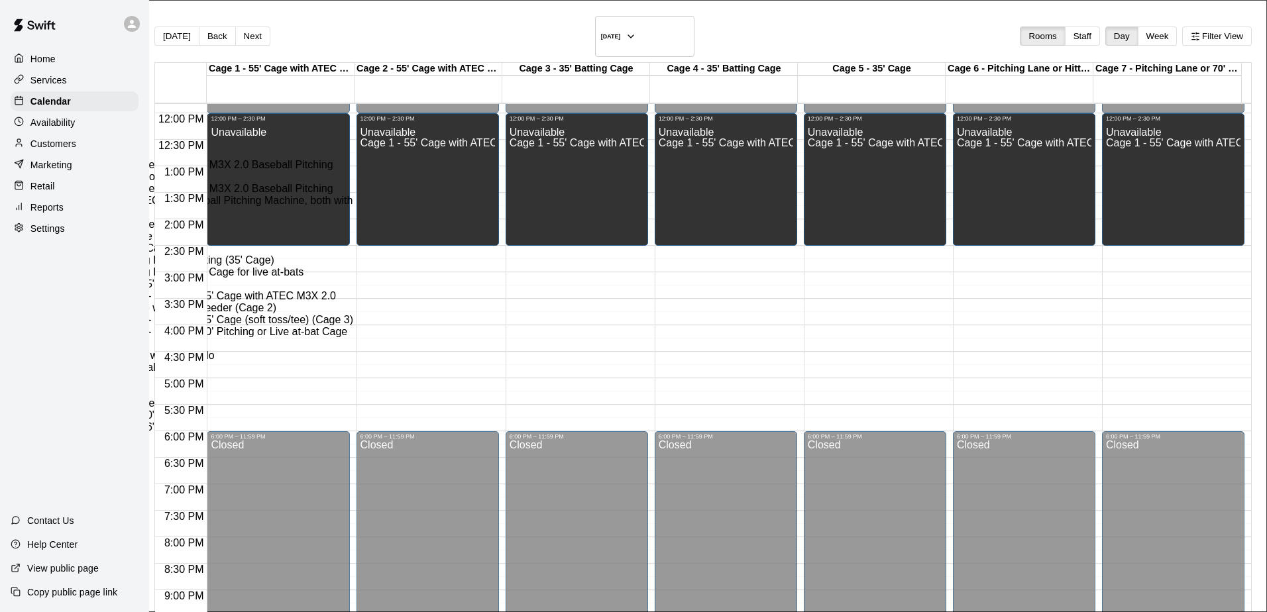
click at [372, 219] on li "Cage 2 - 55' Cage with ATEC M3X 2.0 Baseball Pitching Machine and ATEC M1J Soft…" at bounding box center [220, 201] width 303 height 36
type input "**********"
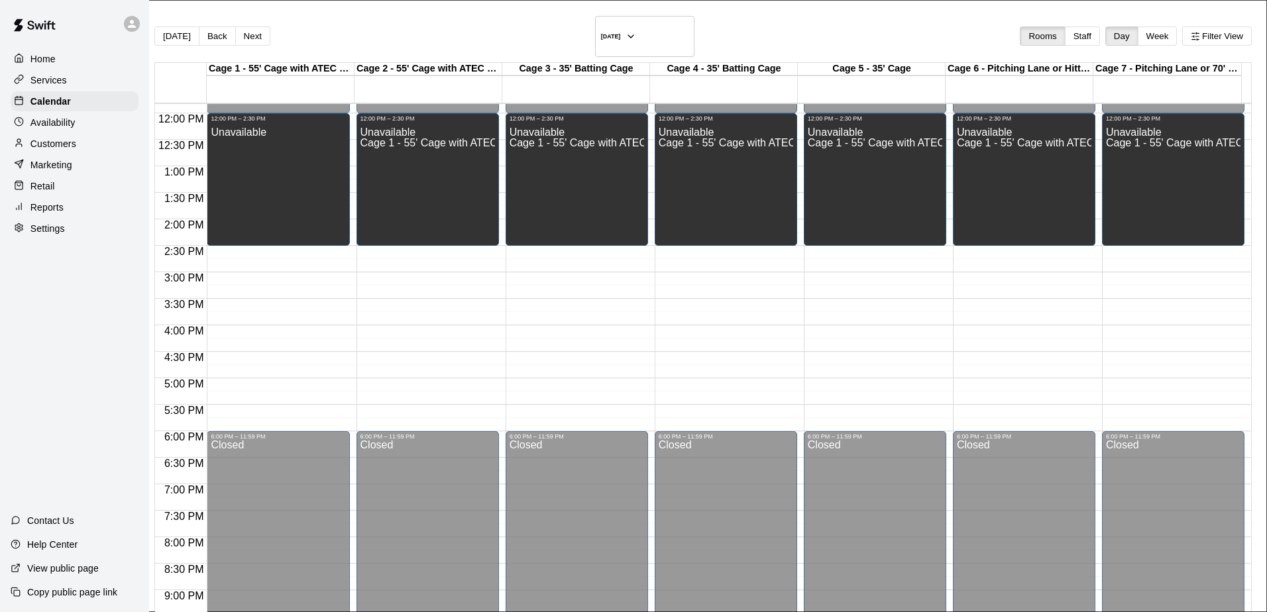
scroll to position [121, 0]
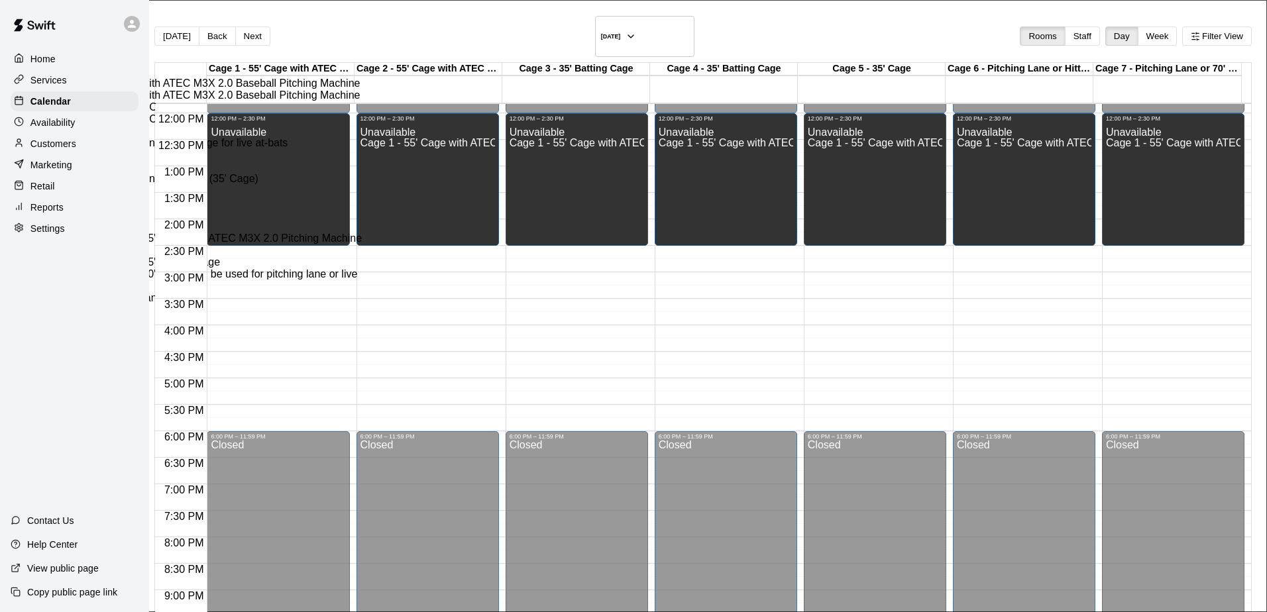
click at [366, 149] on li "Cage 7 - Pitching Lane or 70' Cage for live at-bats" at bounding box center [209, 143] width 313 height 12
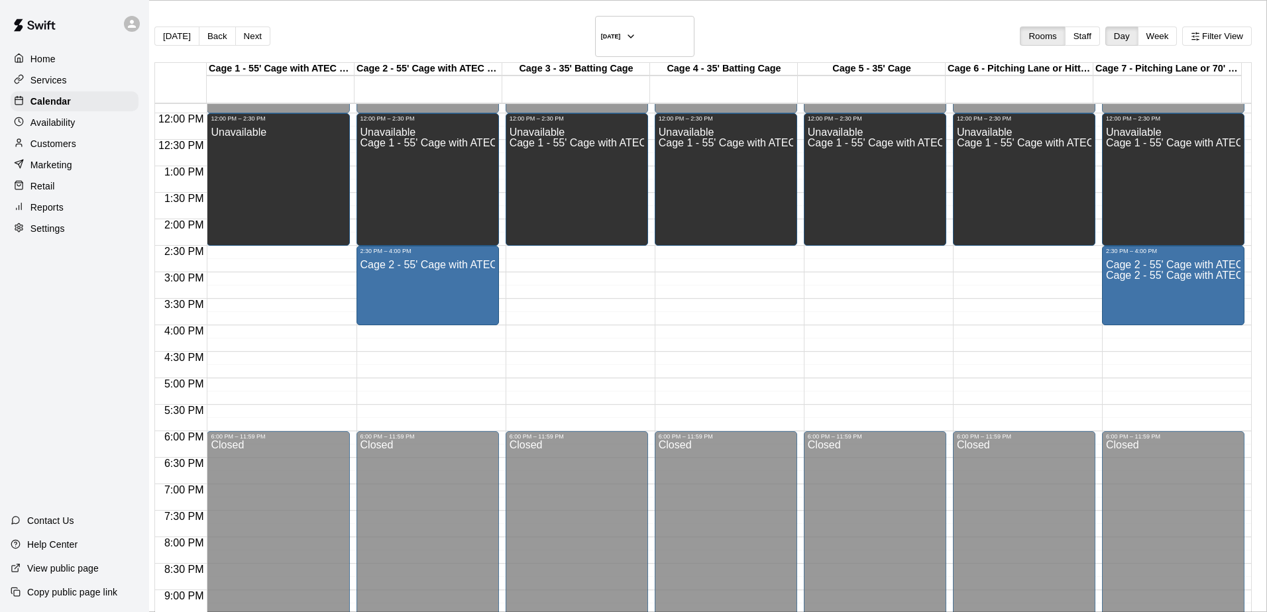
type input "*****"
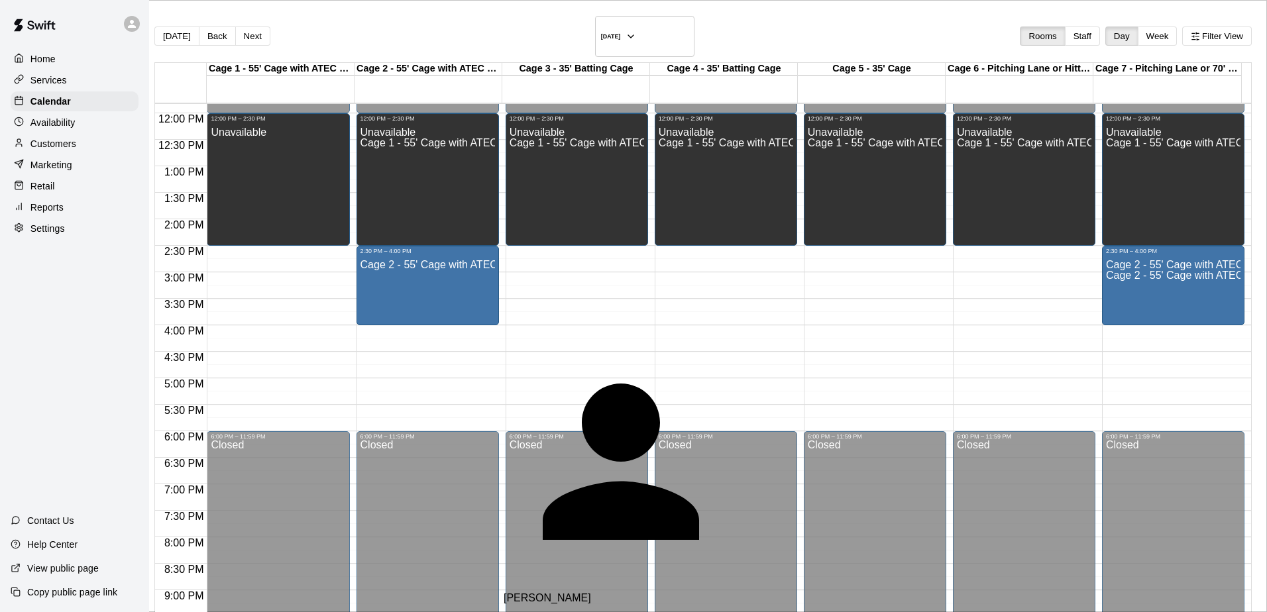
click at [562, 612] on span "stacymichael88@yahoo.com" at bounding box center [594, 620] width 180 height 11
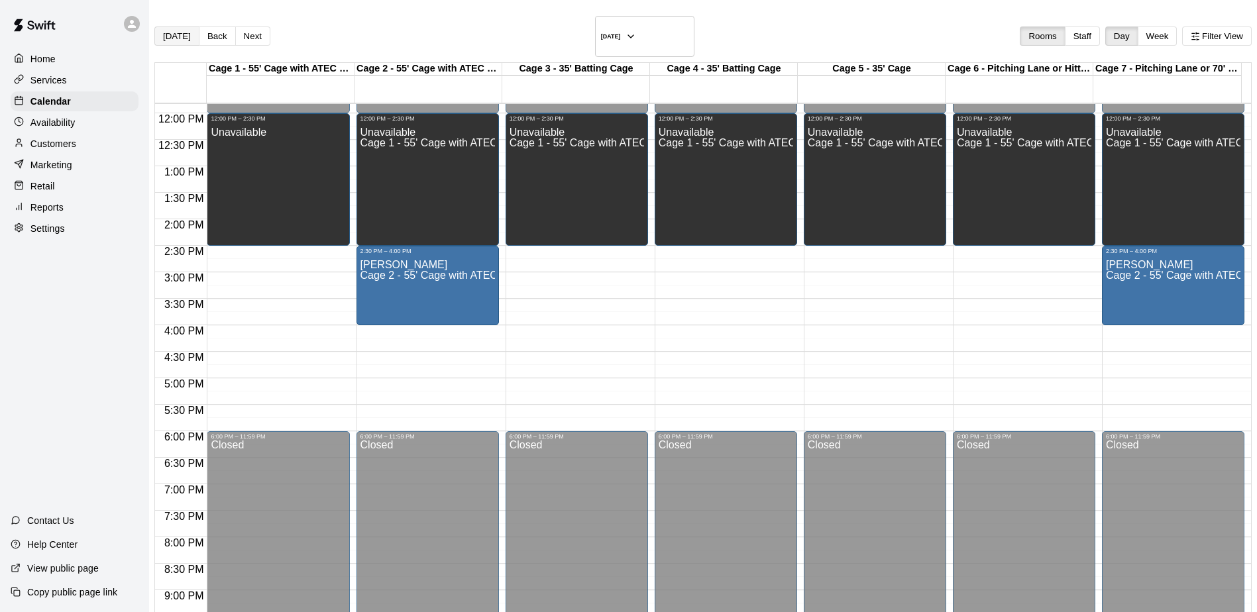
click at [182, 27] on button "[DATE]" at bounding box center [176, 36] width 45 height 19
